Goal: Transaction & Acquisition: Subscribe to service/newsletter

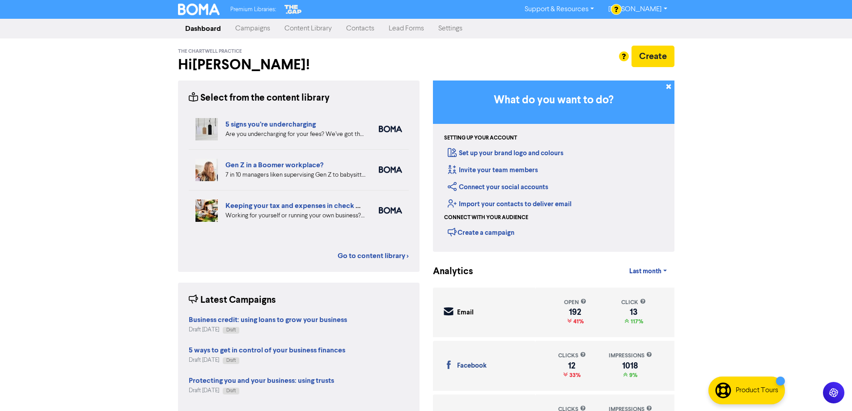
click at [265, 27] on link "Campaigns" at bounding box center [252, 29] width 49 height 18
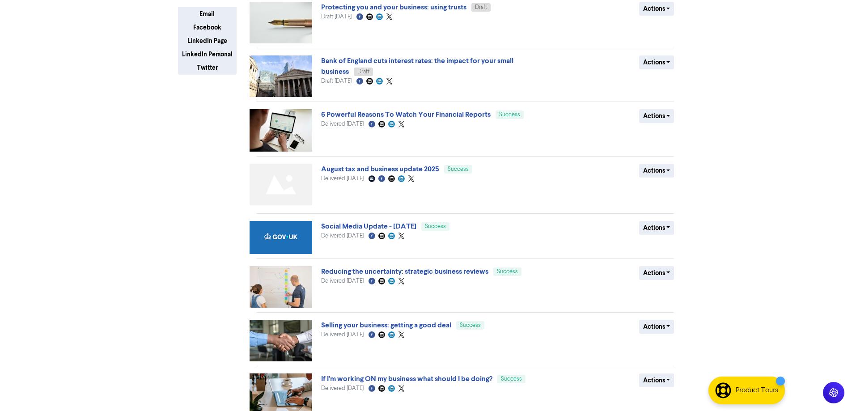
scroll to position [219, 0]
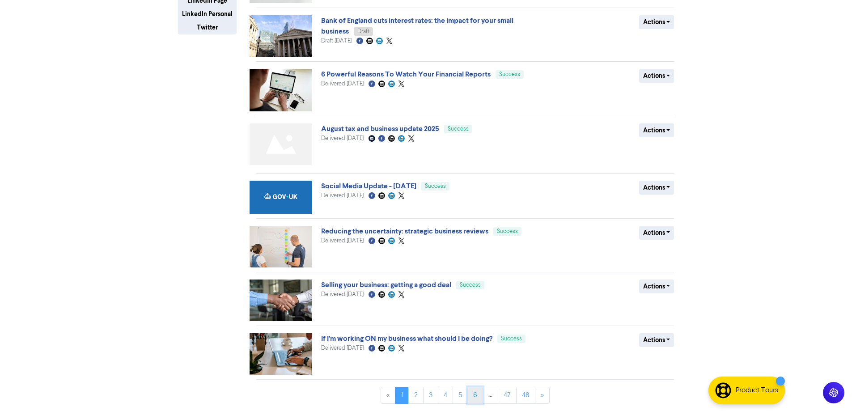
click at [473, 391] on link "6" at bounding box center [475, 395] width 16 height 17
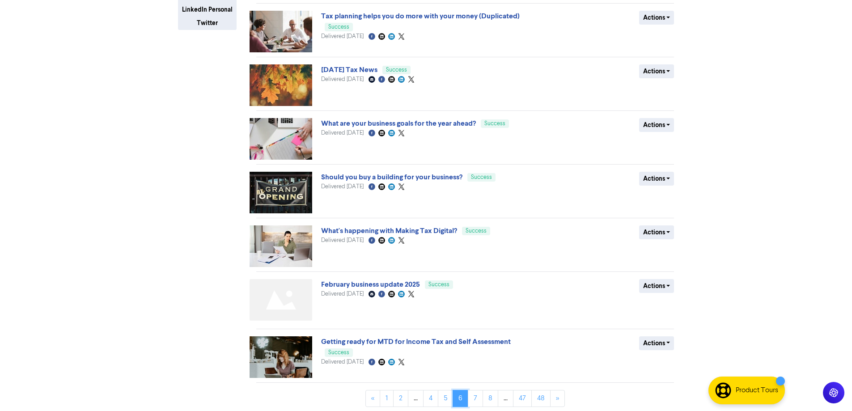
scroll to position [227, 0]
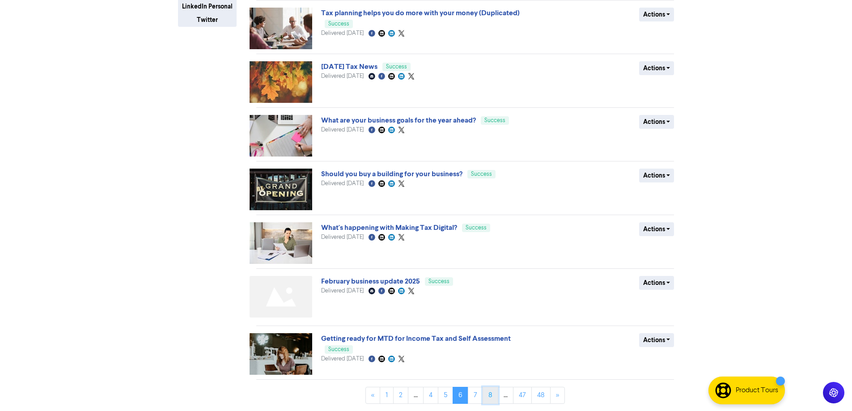
click at [487, 397] on link "8" at bounding box center [490, 395] width 16 height 17
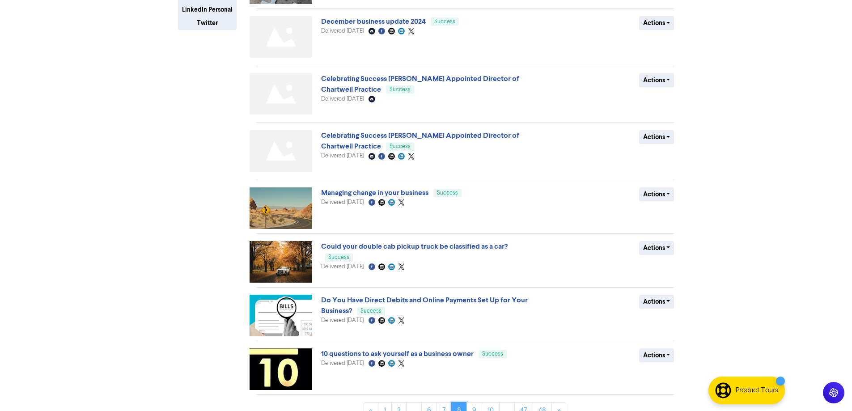
scroll to position [239, 0]
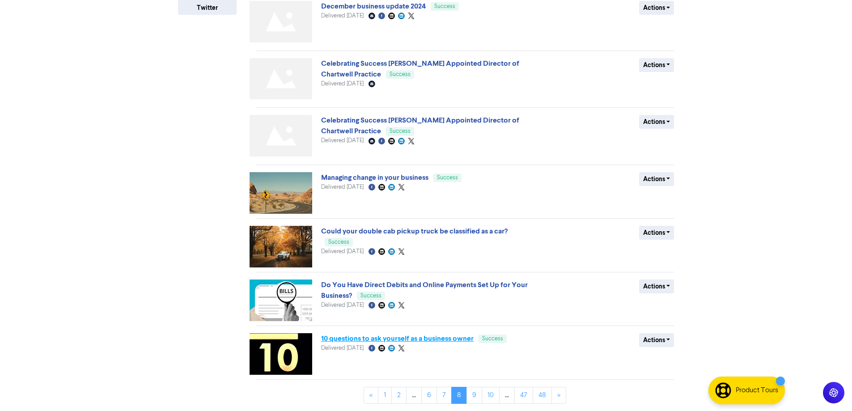
click at [370, 339] on link "10 questions to ask yourself as a business owner" at bounding box center [397, 338] width 152 height 9
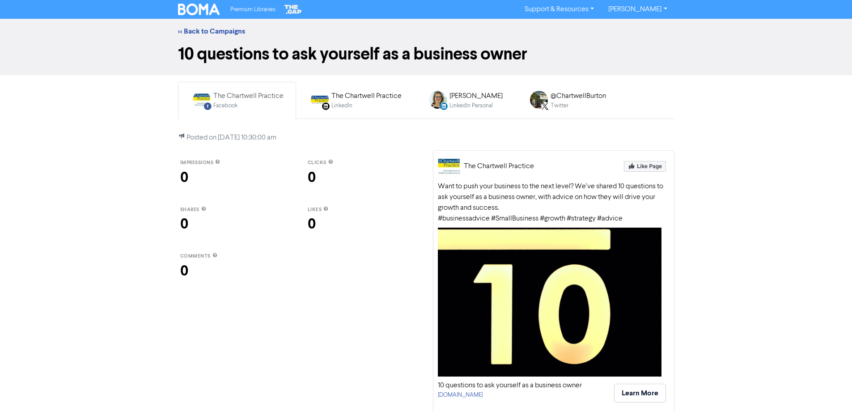
scroll to position [19, 0]
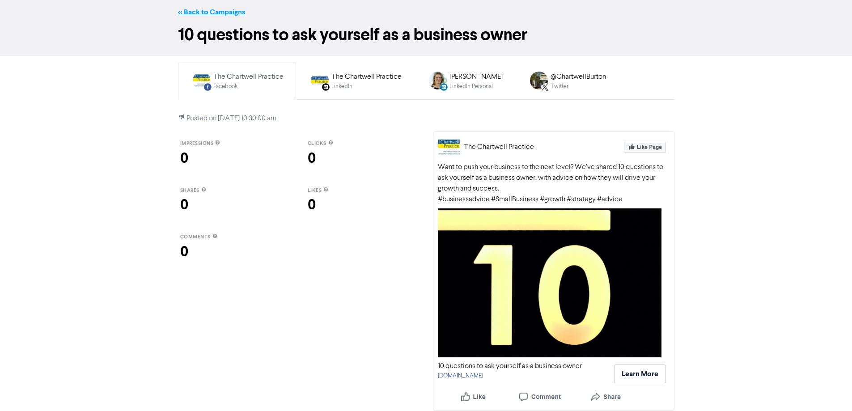
click at [214, 13] on link "<< Back to Campaigns" at bounding box center [211, 12] width 67 height 9
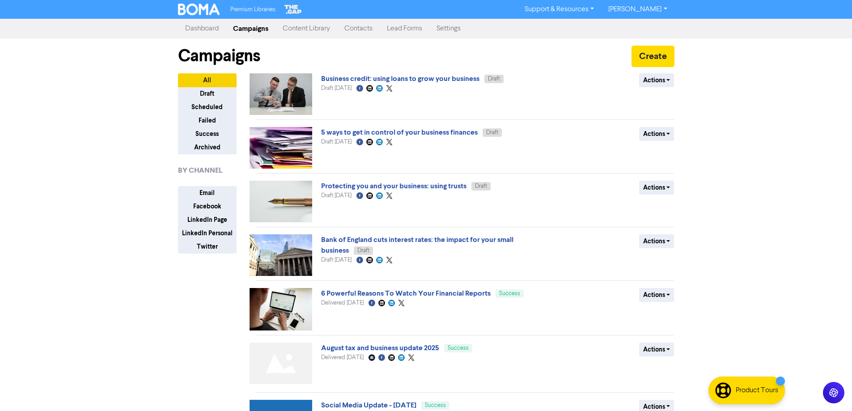
scroll to position [219, 0]
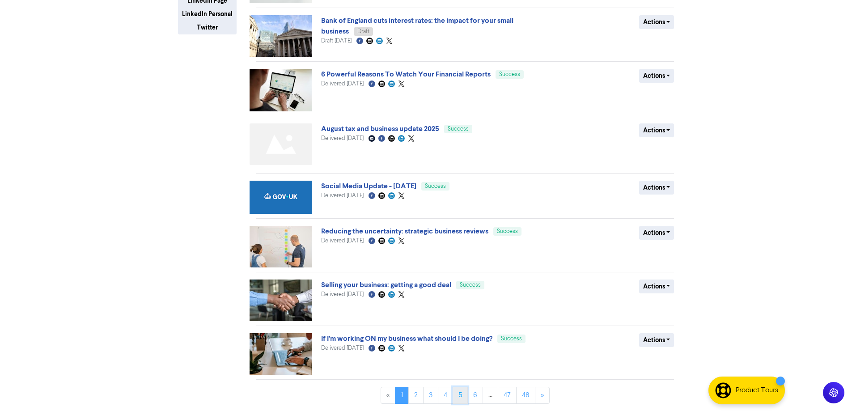
click at [460, 396] on link "5" at bounding box center [459, 395] width 15 height 17
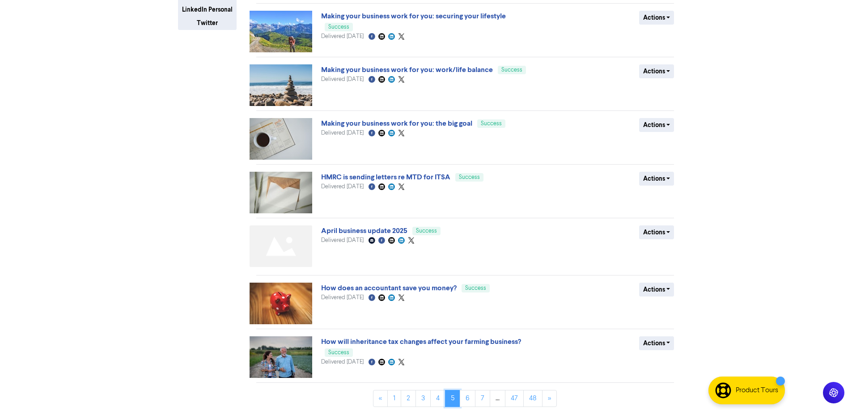
scroll to position [227, 0]
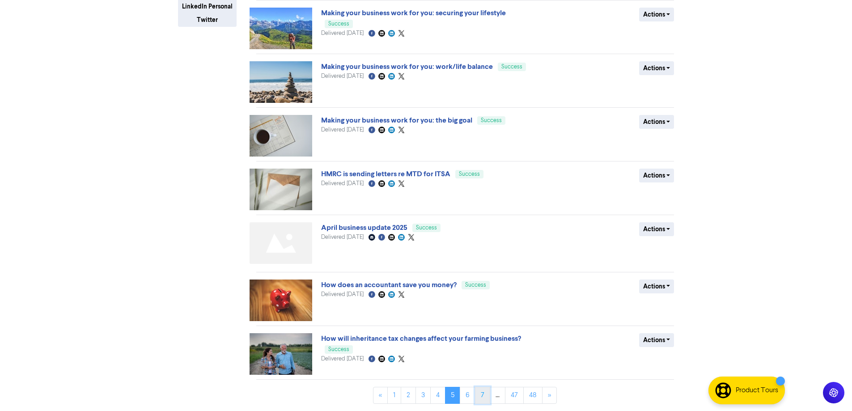
click at [481, 397] on link "7" at bounding box center [482, 395] width 15 height 17
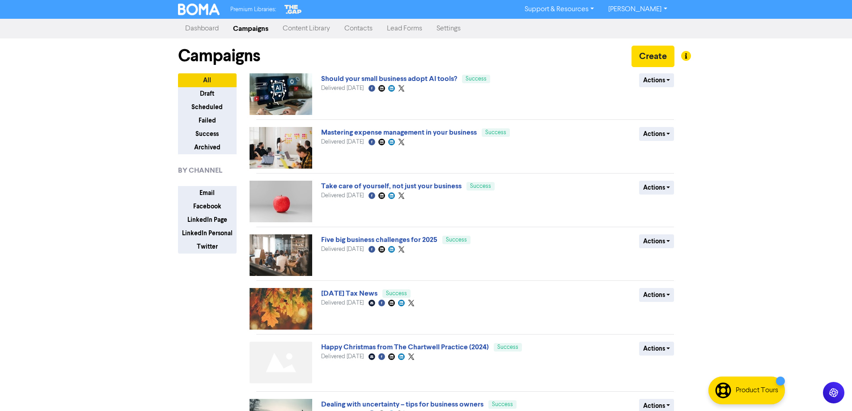
scroll to position [179, 0]
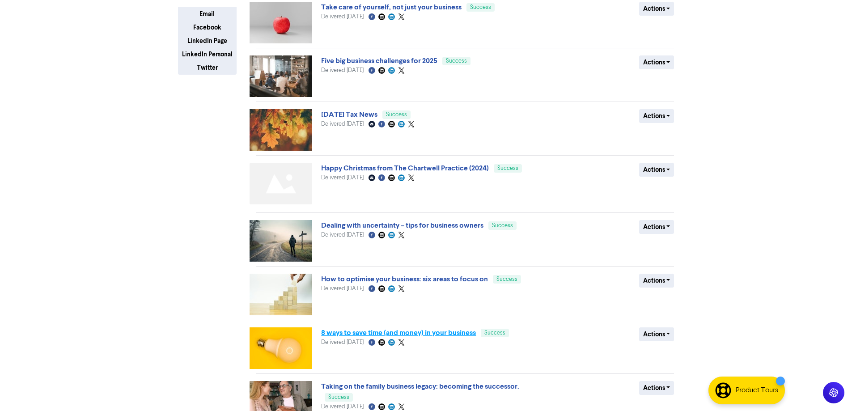
click at [460, 335] on link "8 ways to save time (and money) in your business" at bounding box center [398, 332] width 155 height 9
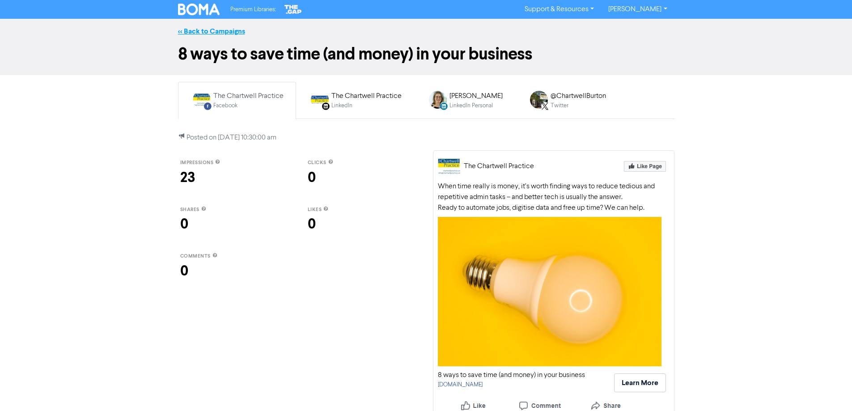
click at [204, 30] on link "<< Back to Campaigns" at bounding box center [211, 31] width 67 height 9
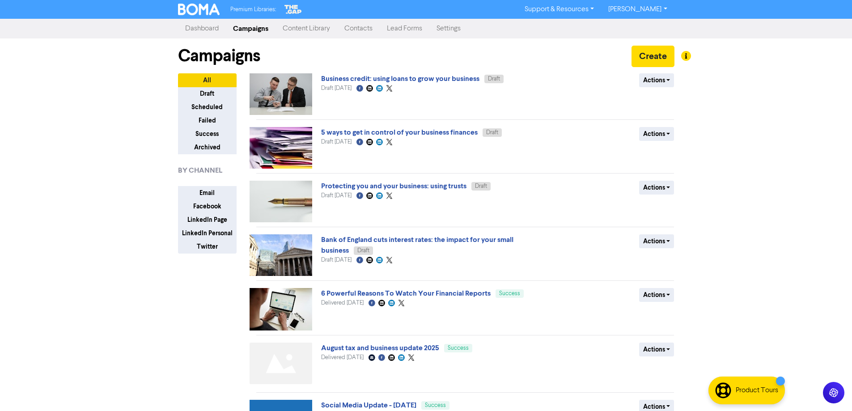
click at [318, 28] on link "Content Library" at bounding box center [306, 29] width 62 height 18
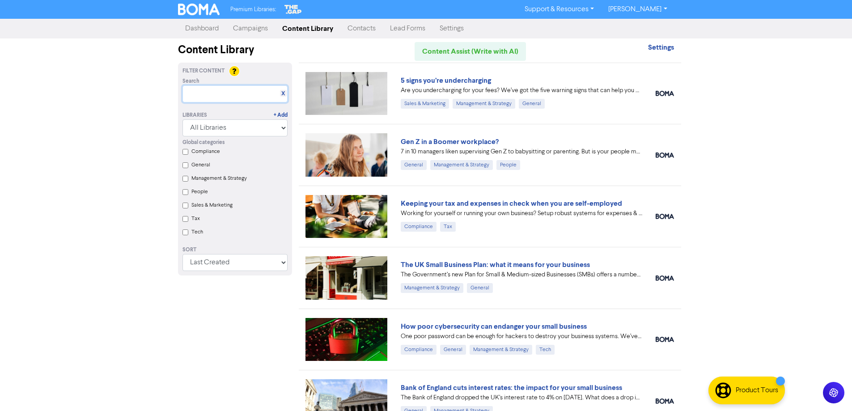
click at [221, 93] on input "text" at bounding box center [234, 93] width 105 height 17
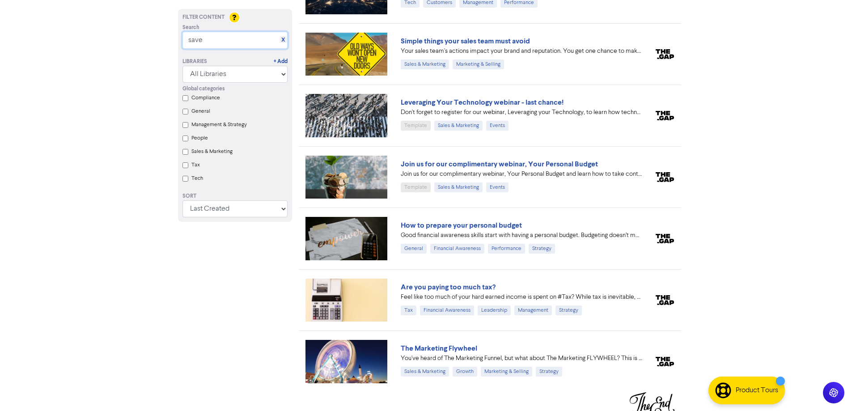
scroll to position [1090, 0]
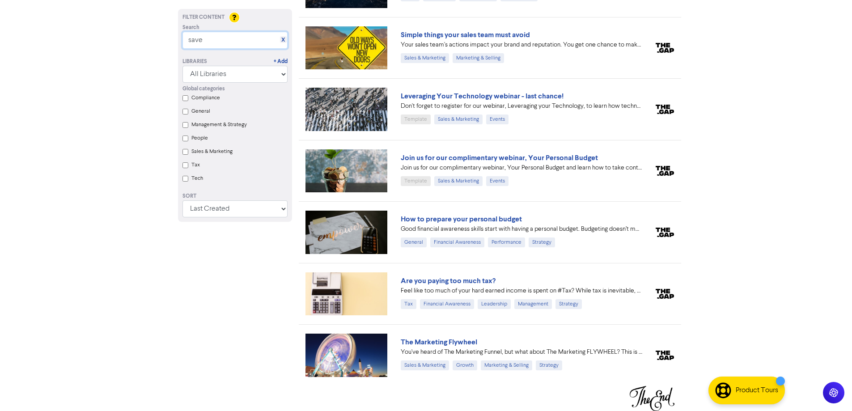
drag, startPoint x: 229, startPoint y: 43, endPoint x: 142, endPoint y: 36, distance: 87.9
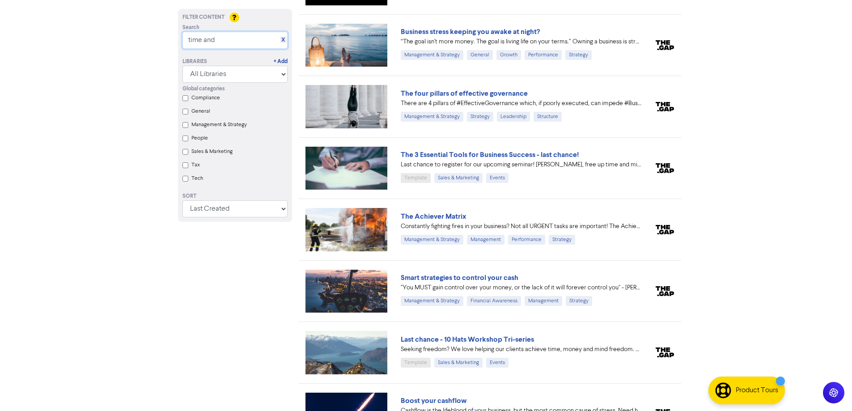
scroll to position [2767, 0]
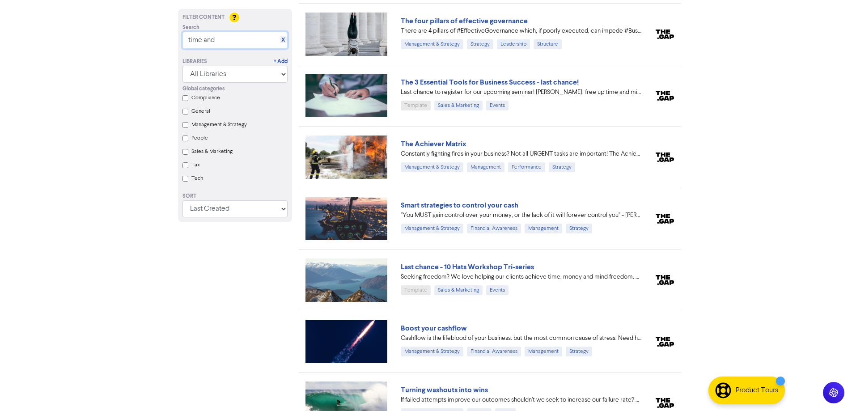
drag, startPoint x: 214, startPoint y: 45, endPoint x: 131, endPoint y: 35, distance: 83.8
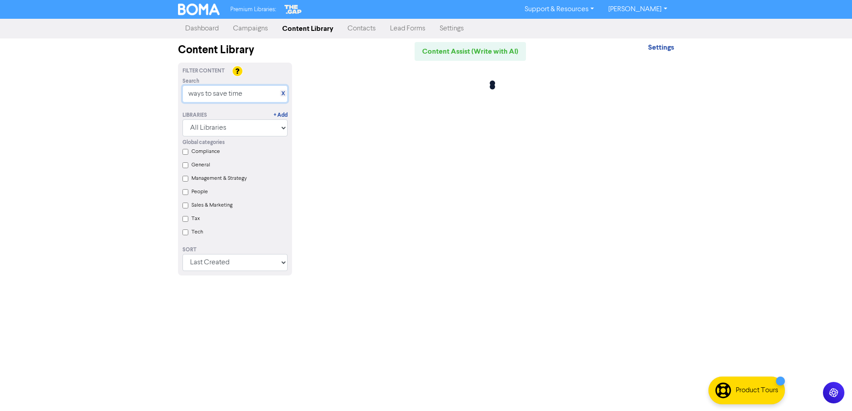
scroll to position [0, 0]
type input "ways to save time"
click at [264, 28] on link "Campaigns" at bounding box center [253, 29] width 49 height 18
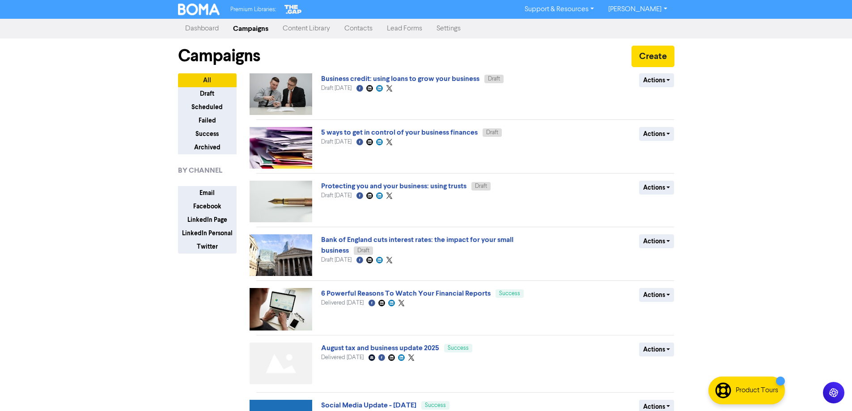
scroll to position [219, 0]
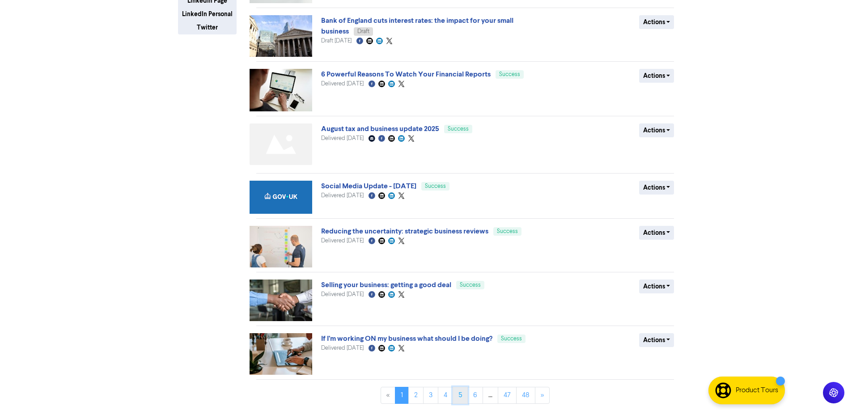
click at [461, 395] on link "5" at bounding box center [459, 395] width 15 height 17
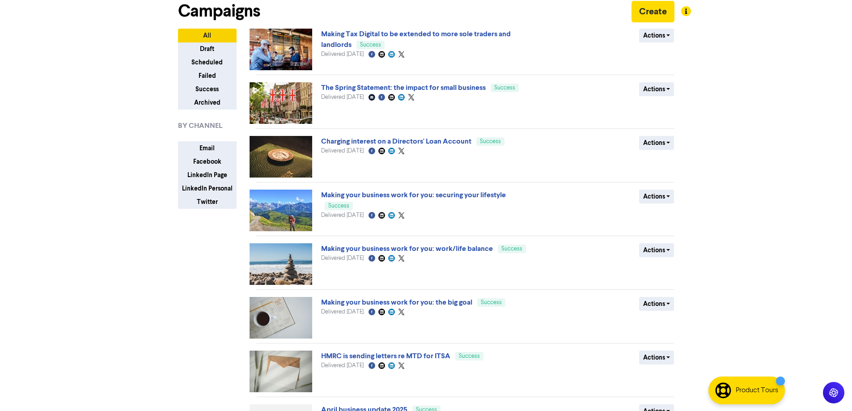
scroll to position [179, 0]
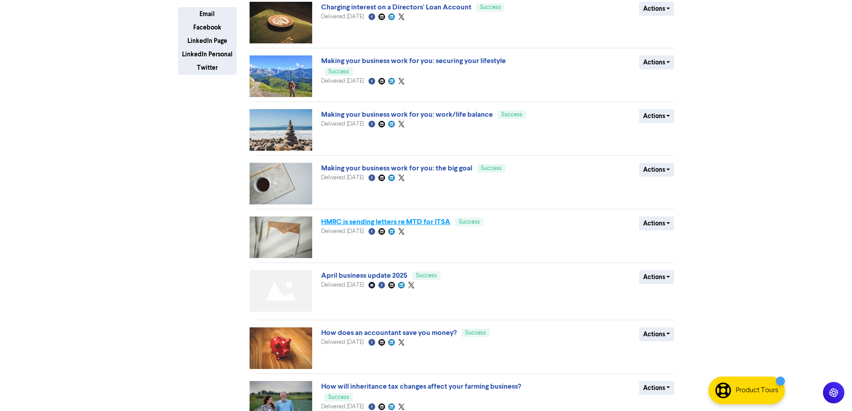
click at [354, 222] on link "HMRC is sending letters re MTD for ITSA" at bounding box center [385, 221] width 129 height 9
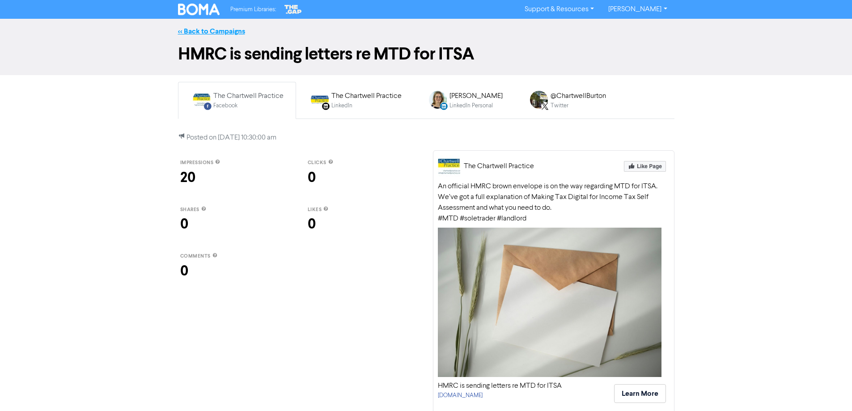
click at [213, 30] on link "<< Back to Campaigns" at bounding box center [211, 31] width 67 height 9
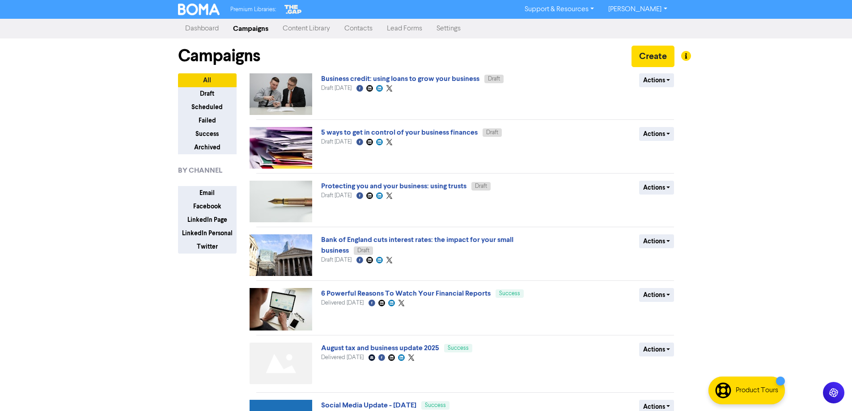
click at [312, 29] on link "Content Library" at bounding box center [306, 29] width 62 height 18
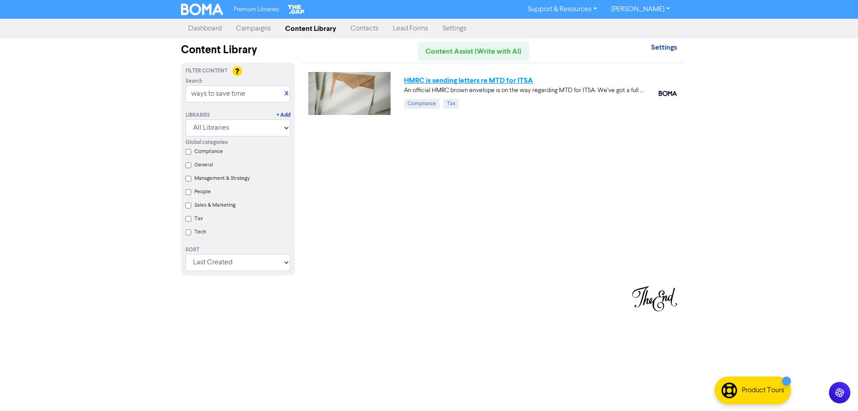
click at [480, 83] on link "HMRC is sending letters re MTD for ITSA" at bounding box center [468, 80] width 129 height 9
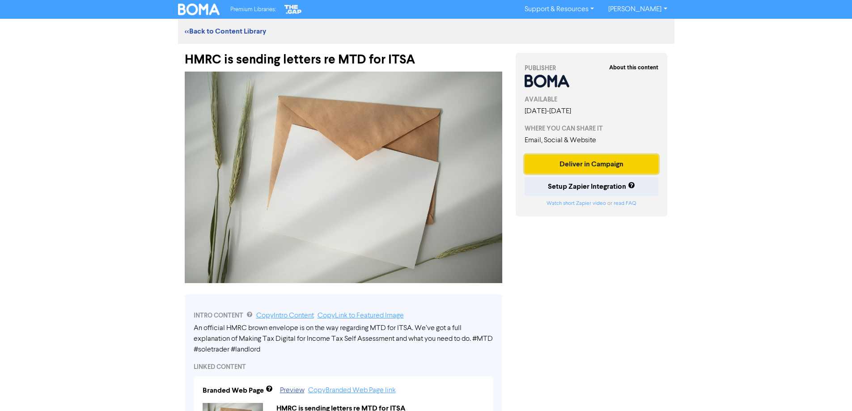
click at [582, 166] on button "Deliver in Campaign" at bounding box center [591, 164] width 134 height 19
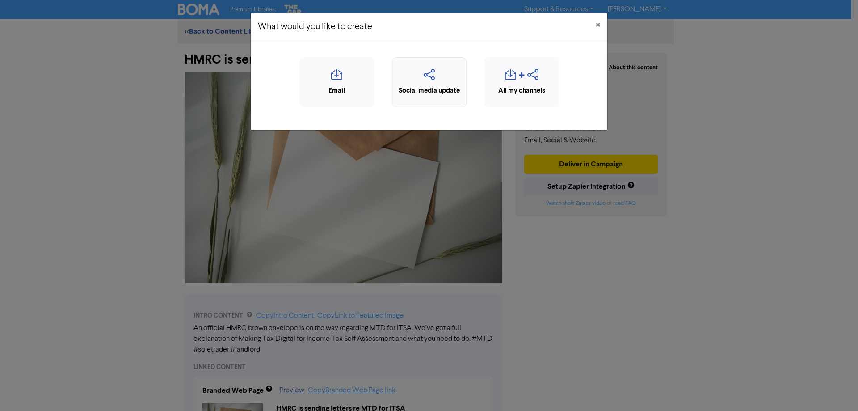
click at [429, 74] on icon "button" at bounding box center [429, 77] width 65 height 17
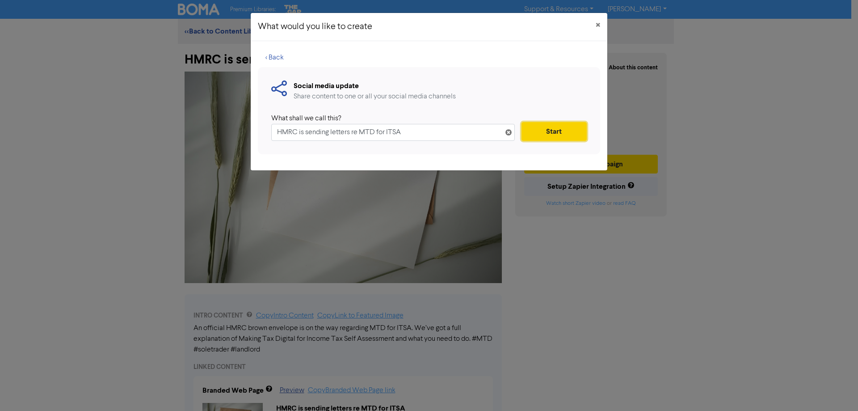
click at [544, 135] on button "Start" at bounding box center [554, 131] width 65 height 19
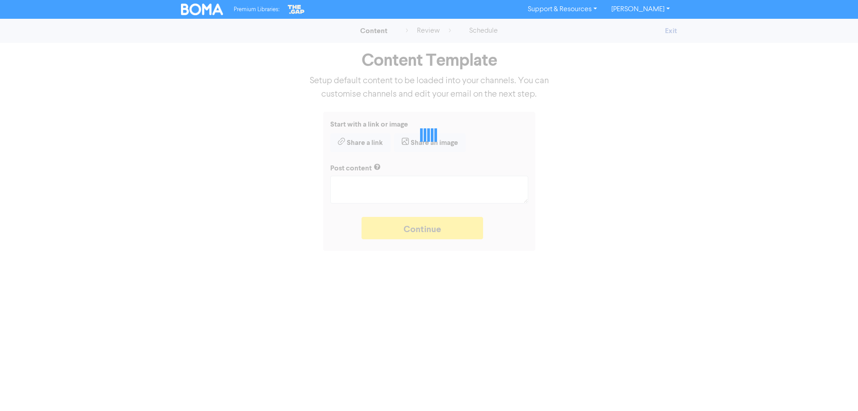
type textarea "x"
type textarea "An official HMRC brown envelope is on the way regarding MTD for ITSA. We’ve got…"
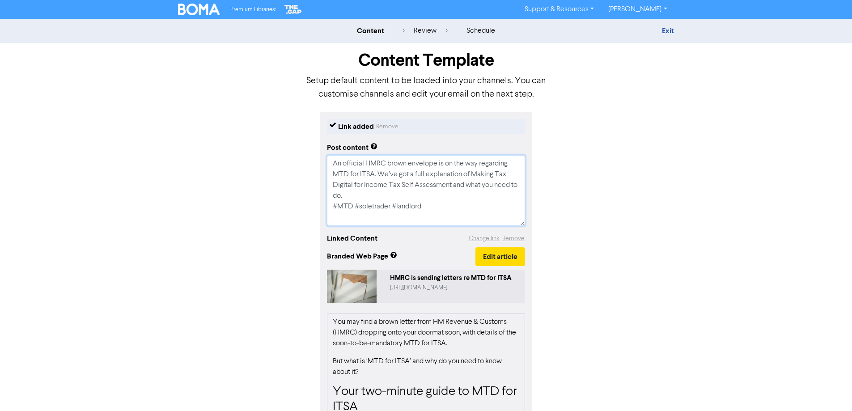
click at [334, 162] on textarea "An official HMRC brown envelope is on the way regarding MTD for ITSA. We’ve got…" at bounding box center [426, 190] width 198 height 71
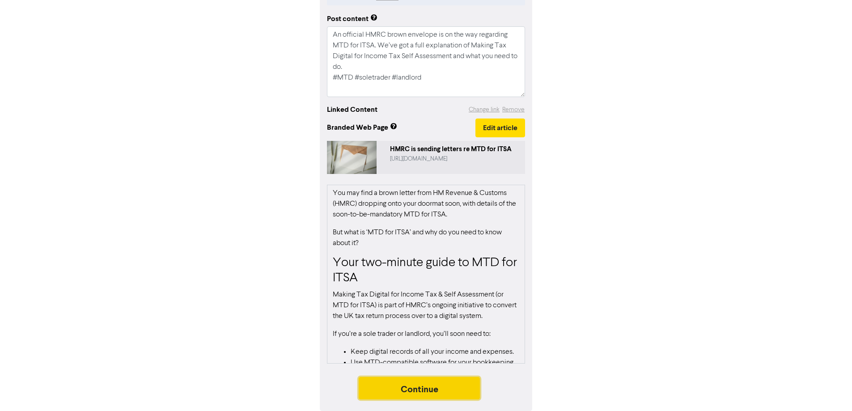
click at [424, 387] on button "Continue" at bounding box center [420, 388] width 122 height 22
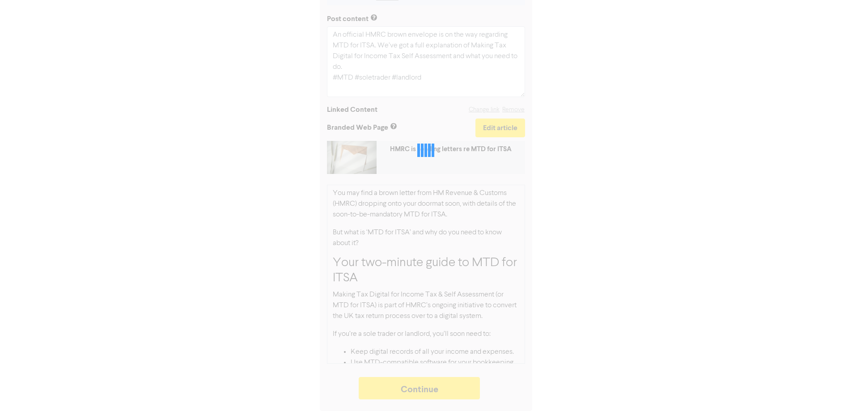
type textarea "x"
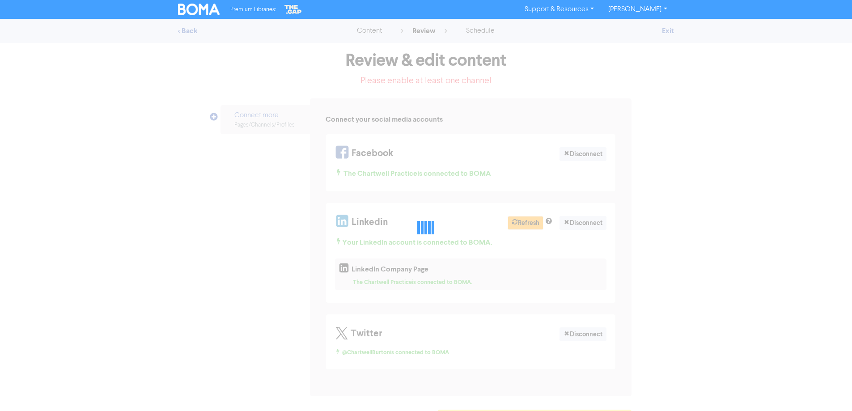
select select "LEARN_MORE"
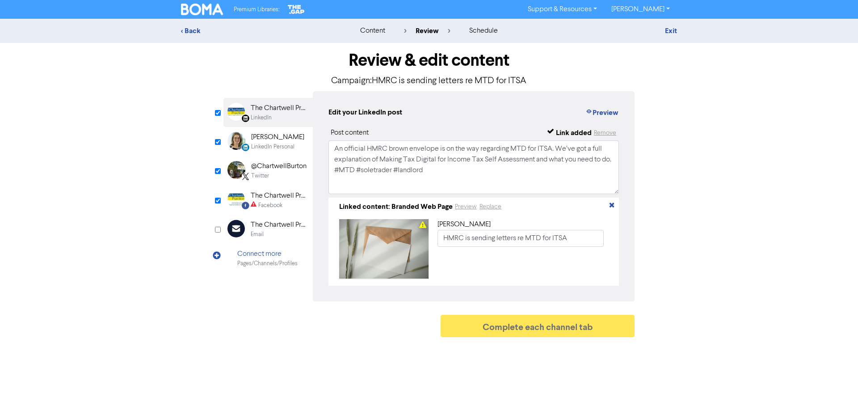
click at [270, 200] on div "The Chartwell Practice" at bounding box center [279, 195] width 57 height 11
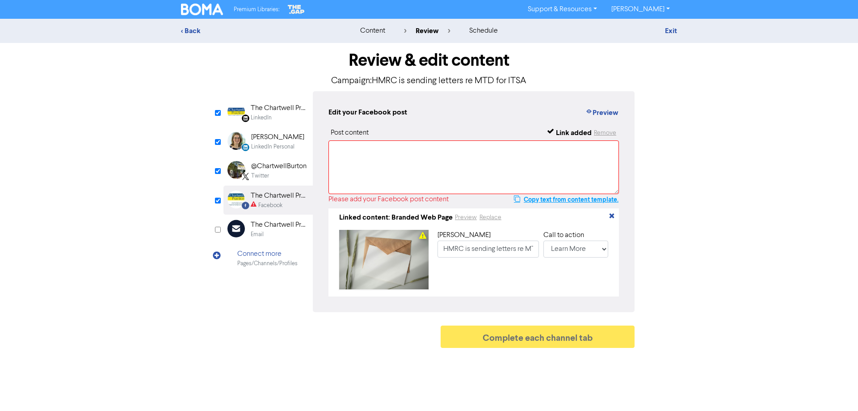
click at [532, 199] on button "Copy text from content template." at bounding box center [567, 199] width 106 height 11
click at [370, 154] on textarea at bounding box center [474, 167] width 291 height 54
paste textarea "An official HMRC brown envelope is on the way regarding MTD for ITSA. We’ve got…"
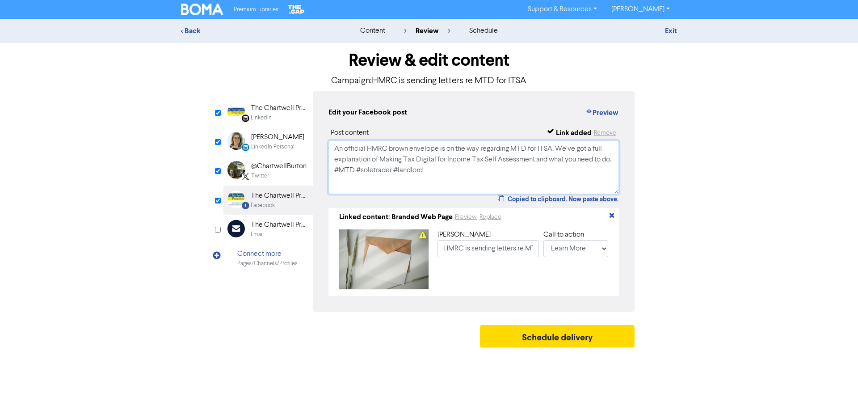
type textarea "An official HMRC brown envelope is on the way regarding MTD for ITSA. We’ve got…"
click at [275, 114] on div "LinkedIn" at bounding box center [279, 118] width 57 height 8
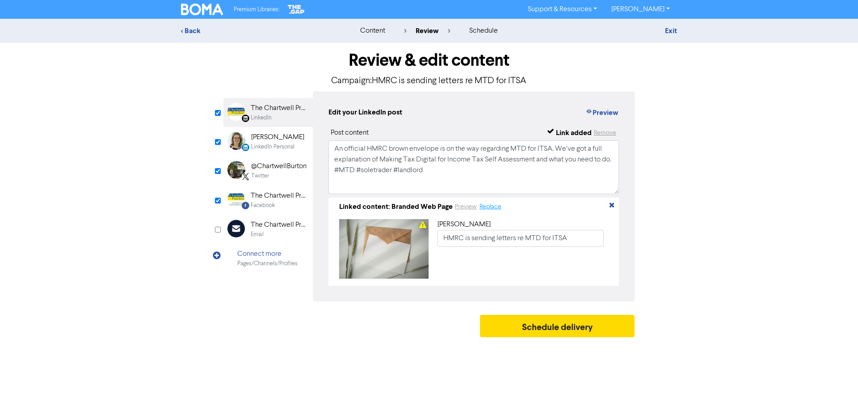
click at [486, 207] on button "Replace" at bounding box center [490, 207] width 23 height 10
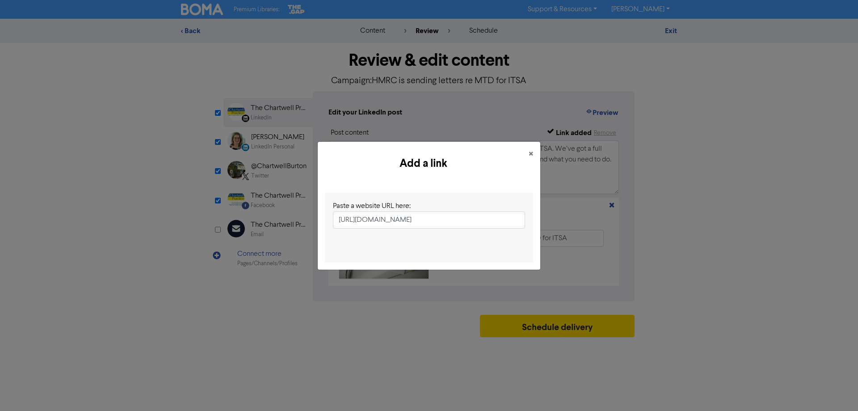
scroll to position [0, 56]
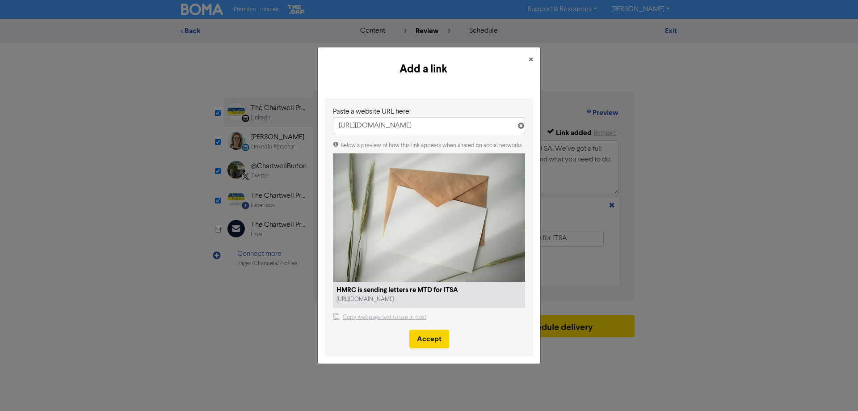
type input "[URL][DOMAIN_NAME]"
click at [432, 344] on button "Accept" at bounding box center [430, 338] width 40 height 19
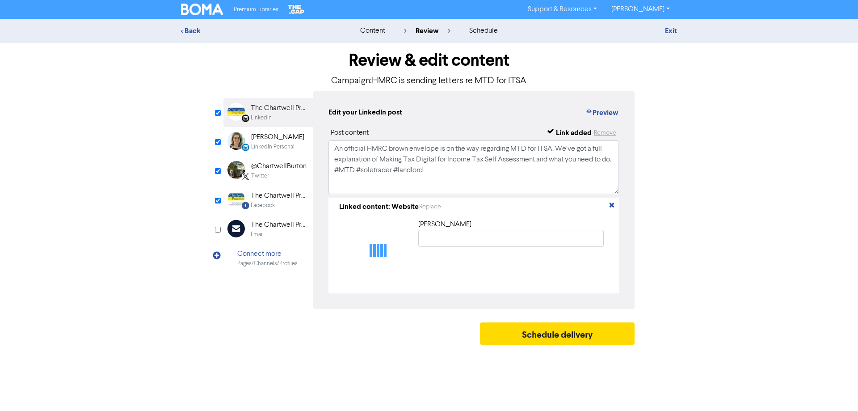
type input "HMRC is sending letters re MTD for ITSA"
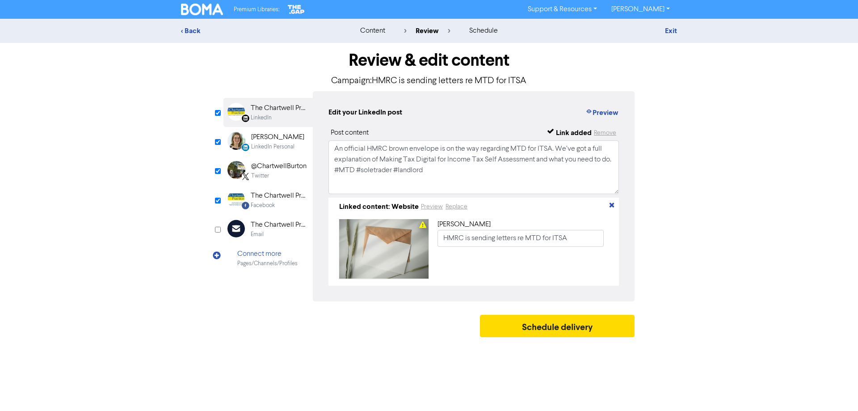
click at [275, 143] on div "LinkedIn Personal" at bounding box center [272, 147] width 43 height 8
click at [488, 208] on button "Replace" at bounding box center [490, 207] width 23 height 10
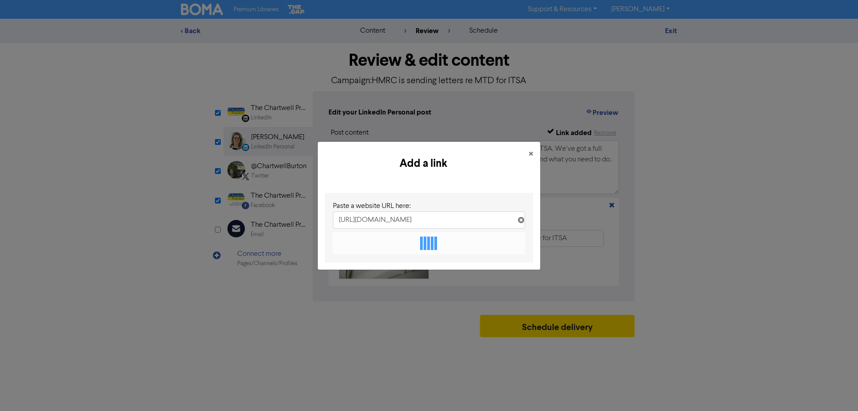
scroll to position [0, 56]
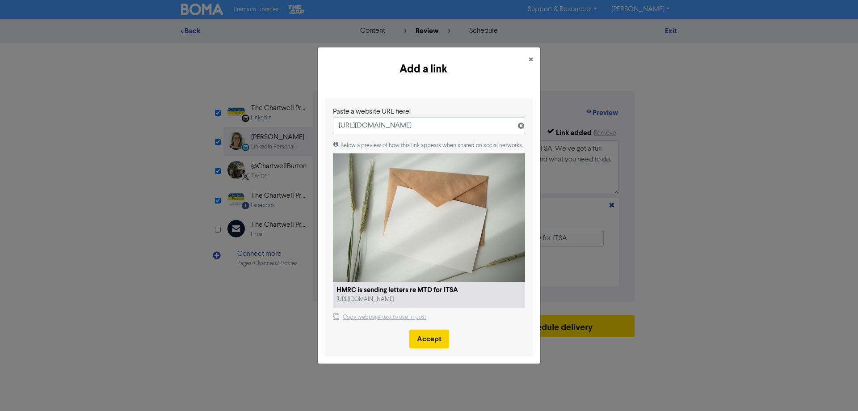
type input "[URL][DOMAIN_NAME]"
click at [425, 337] on button "Accept" at bounding box center [430, 338] width 40 height 19
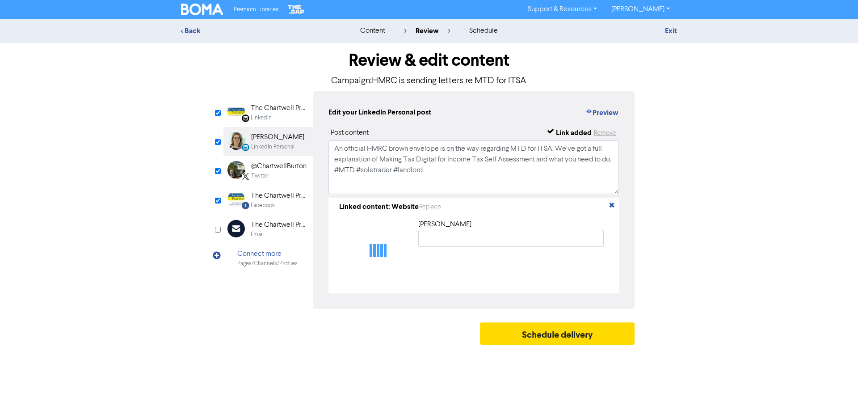
type input "HMRC is sending letters re MTD for ITSA"
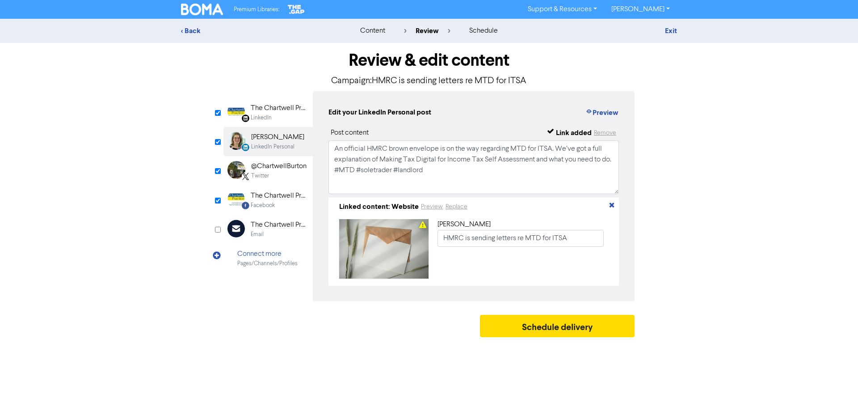
click at [262, 169] on div "@ChartwellBurton" at bounding box center [278, 166] width 55 height 11
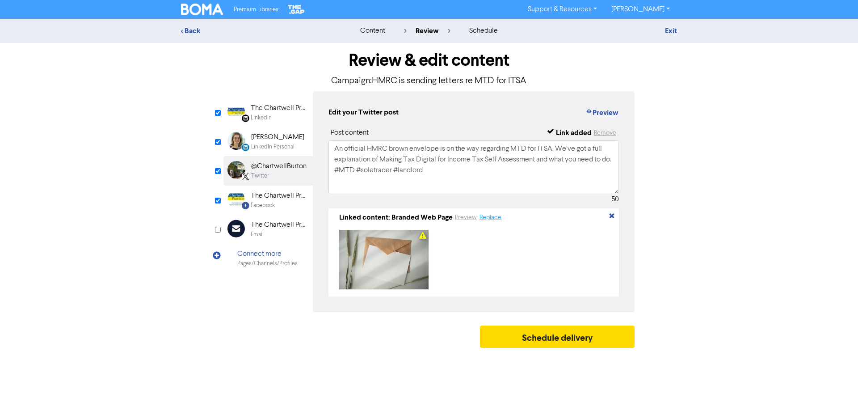
click at [489, 220] on button "Replace" at bounding box center [490, 217] width 23 height 10
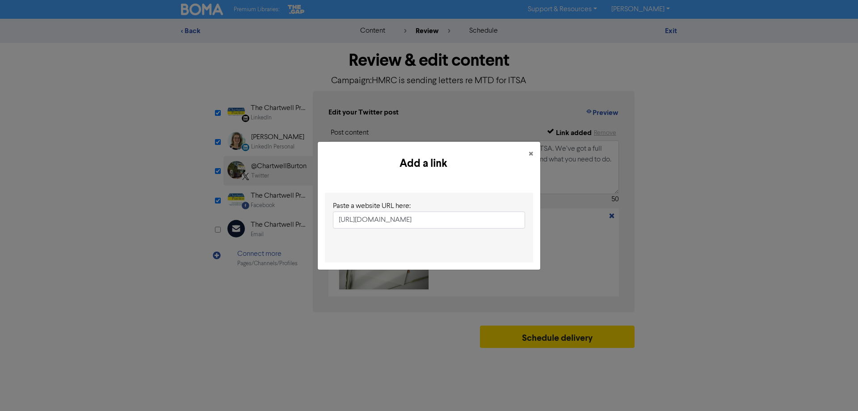
scroll to position [0, 56]
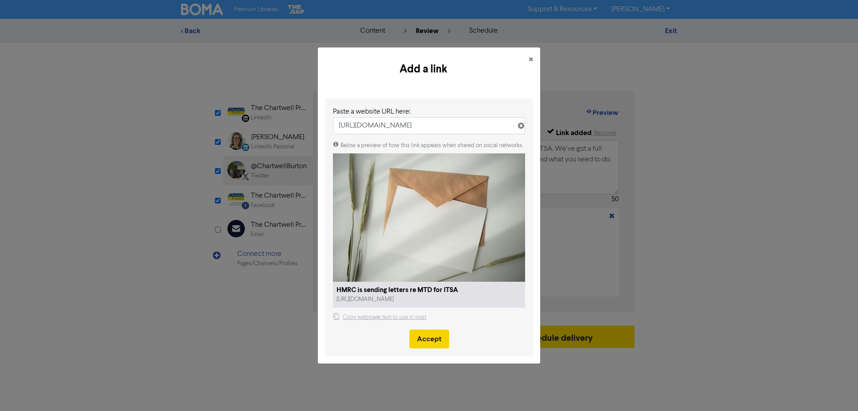
type input "[URL][DOMAIN_NAME]"
click at [425, 339] on button "Accept" at bounding box center [430, 338] width 40 height 19
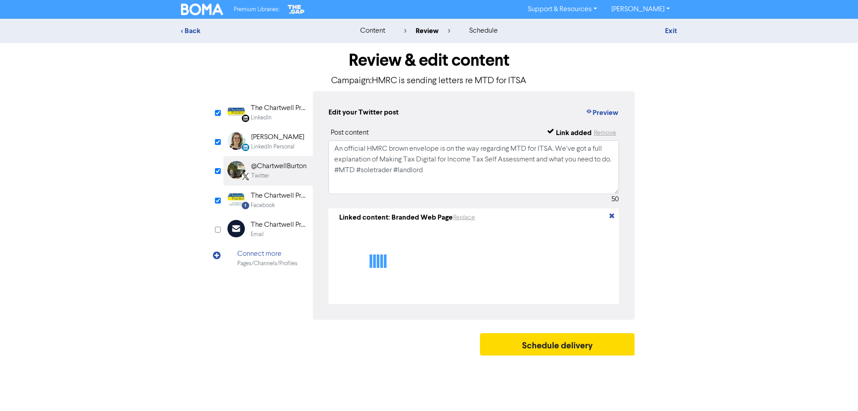
type textarea "An official HMRC brown envelope is on the way regarding MTD for ITSA. We’ve got…"
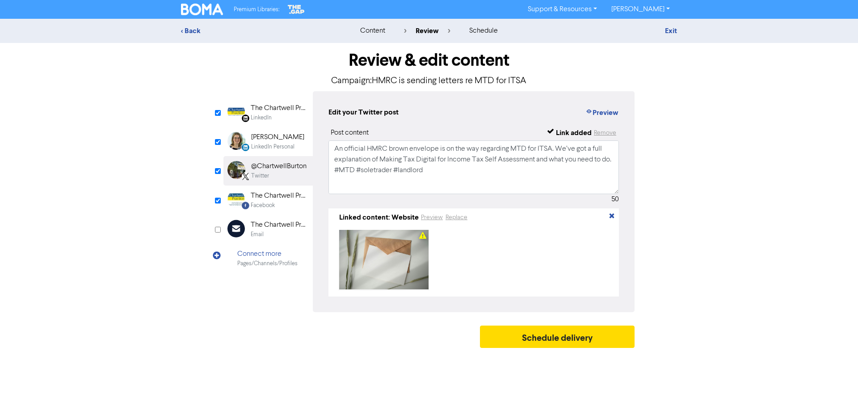
click at [257, 199] on div "The Chartwell Practice" at bounding box center [279, 195] width 57 height 11
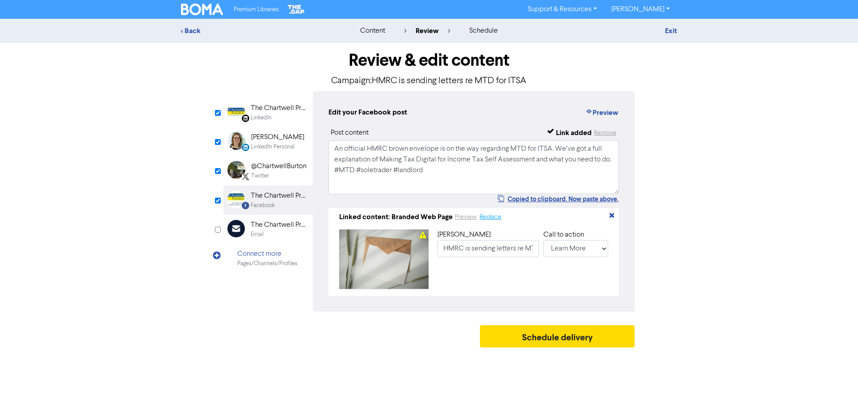
click at [494, 218] on button "Replace" at bounding box center [490, 217] width 23 height 10
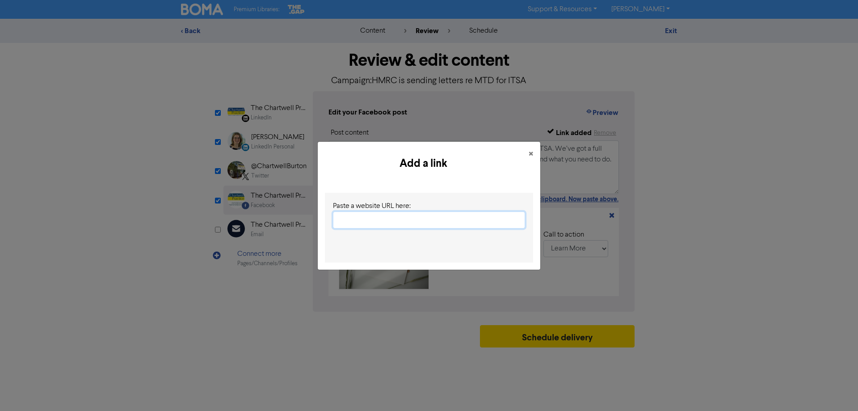
paste input "[URL][DOMAIN_NAME]"
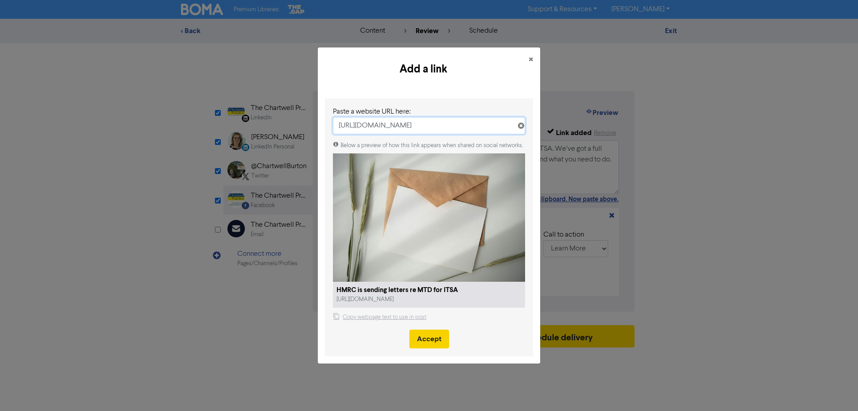
type input "[URL][DOMAIN_NAME]"
click at [431, 335] on button "Accept" at bounding box center [430, 338] width 40 height 19
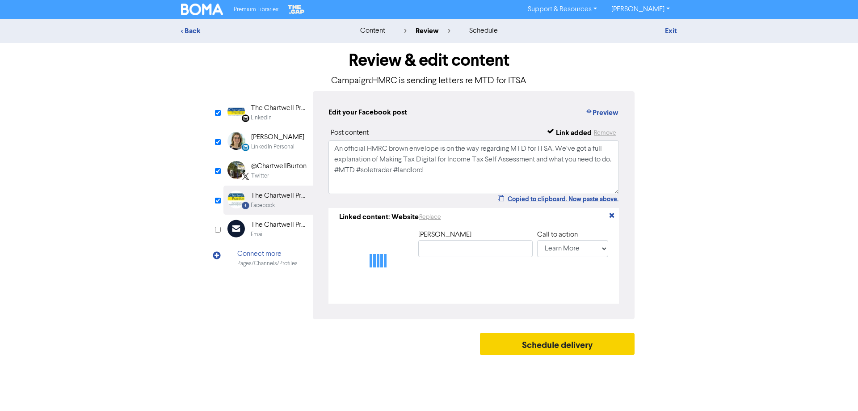
type input "HMRC is sending letters re MTD for ITSA"
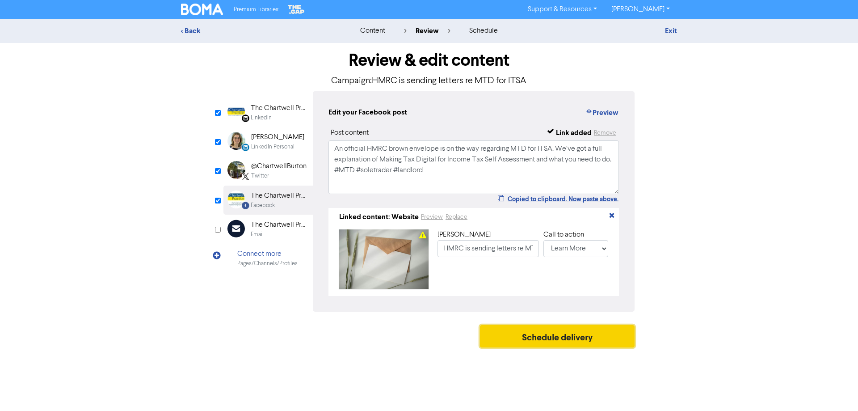
click at [547, 341] on button "Schedule delivery" at bounding box center [557, 336] width 155 height 22
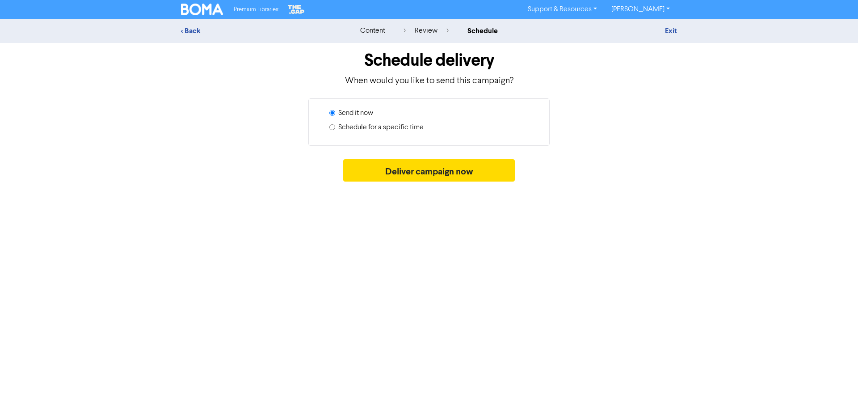
click at [380, 127] on label "Schedule for a specific time" at bounding box center [380, 127] width 85 height 11
click at [335, 127] on input "Schedule for a specific time" at bounding box center [332, 127] width 6 height 6
radio input "true"
radio input "false"
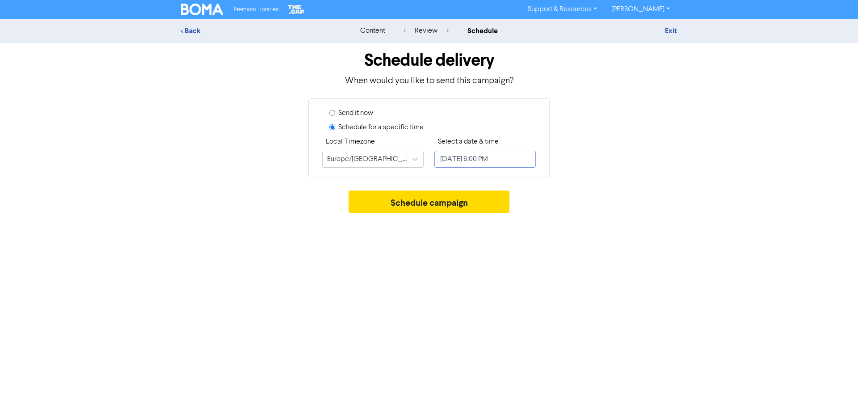
click at [476, 159] on input "[DATE] 6:00 PM" at bounding box center [485, 159] width 101 height 17
select select "7"
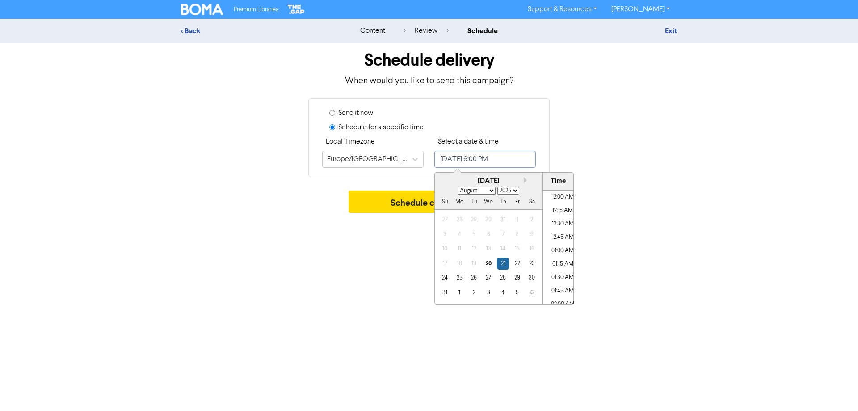
scroll to position [916, 0]
click at [503, 264] on div "21" at bounding box center [503, 264] width 12 height 12
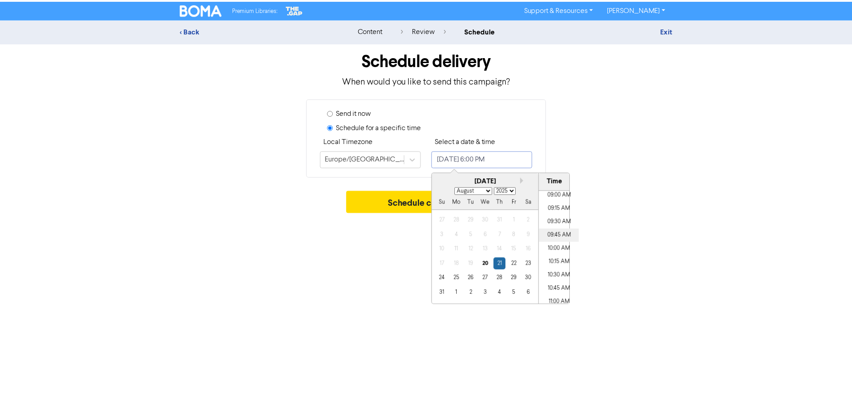
scroll to position [479, 0]
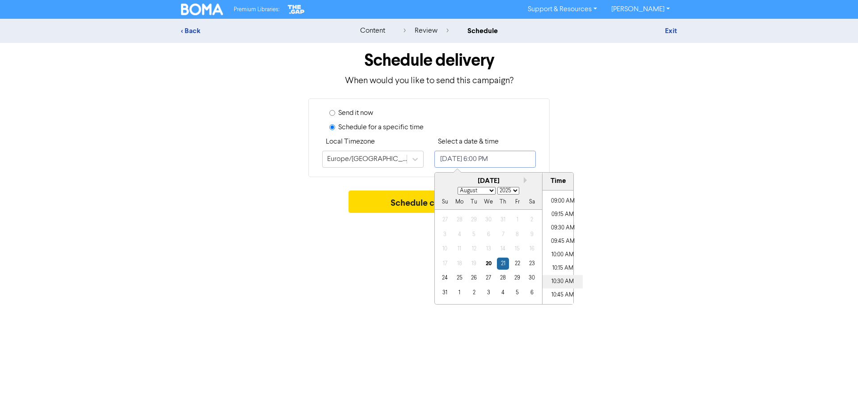
click at [557, 281] on li "10:30 AM" at bounding box center [563, 281] width 40 height 13
type input "[DATE] 10:30 AM"
click at [387, 200] on button "Schedule campaign" at bounding box center [429, 201] width 161 height 22
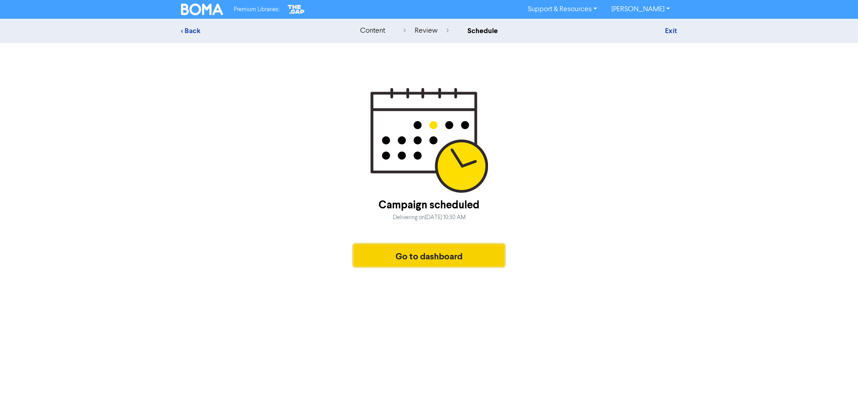
click at [430, 257] on button "Go to dashboard" at bounding box center [429, 255] width 151 height 22
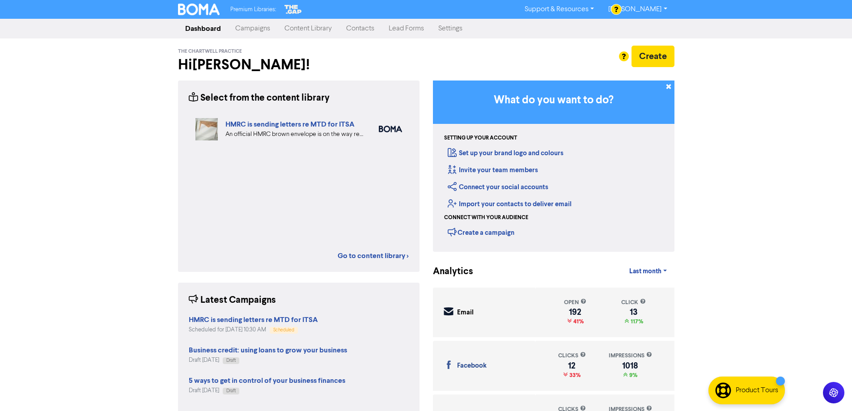
click at [245, 31] on link "Campaigns" at bounding box center [252, 29] width 49 height 18
